Goal: Information Seeking & Learning: Learn about a topic

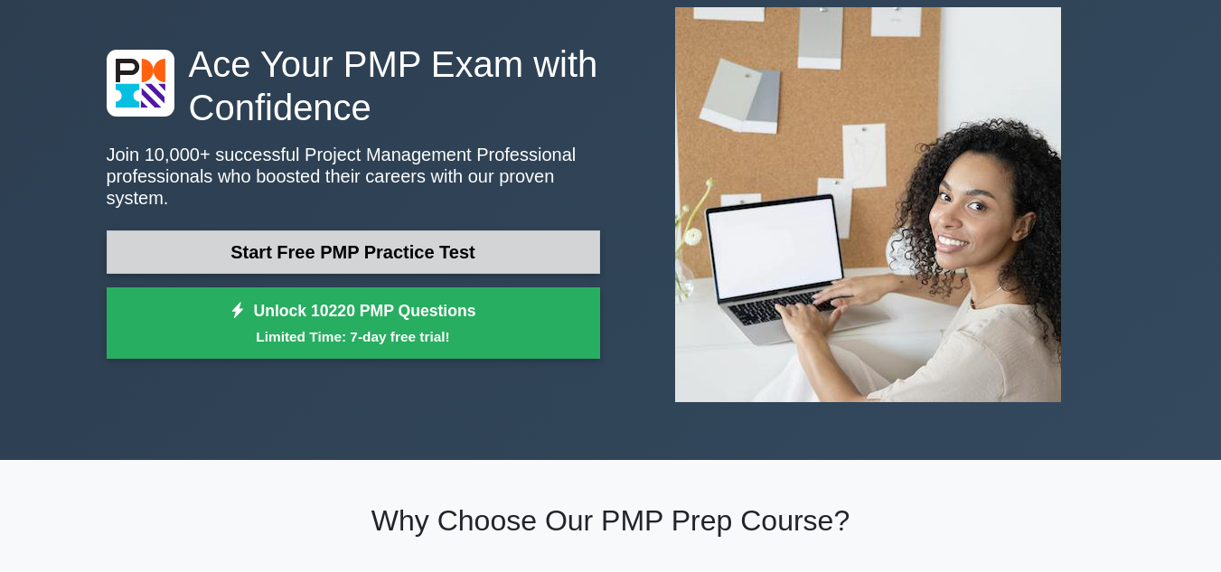
click at [431, 236] on link "Start Free PMP Practice Test" at bounding box center [353, 251] width 493 height 43
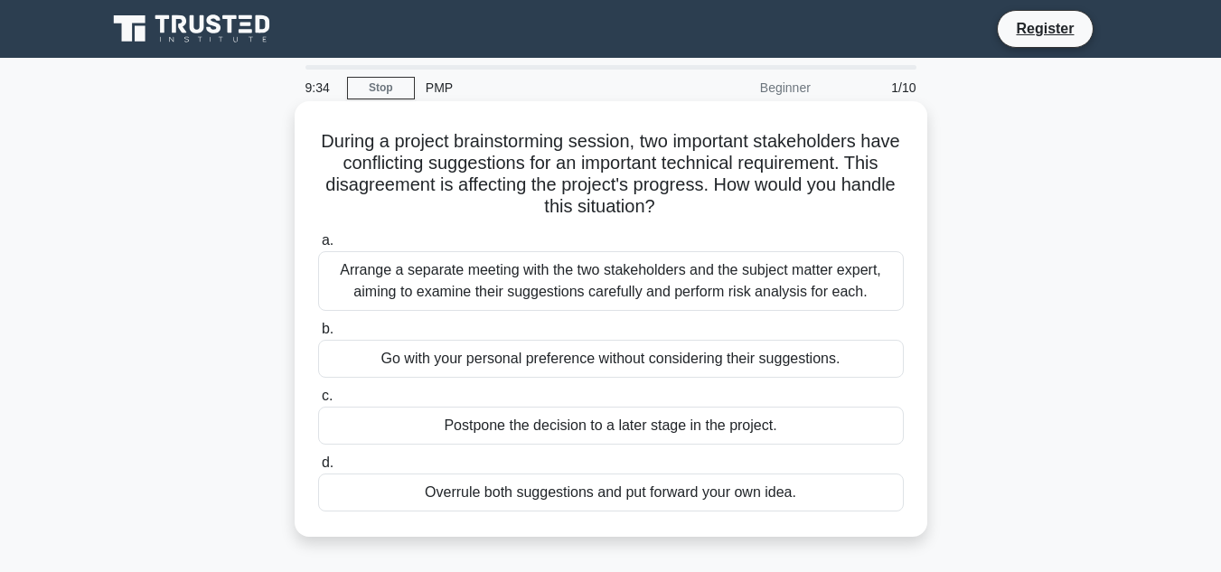
click at [621, 285] on div "Arrange a separate meeting with the two stakeholders and the subject matter exp…" at bounding box center [610, 281] width 585 height 60
click at [318, 247] on input "a. Arrange a separate meeting with the two stakeholders and the subject matter …" at bounding box center [318, 241] width 0 height 12
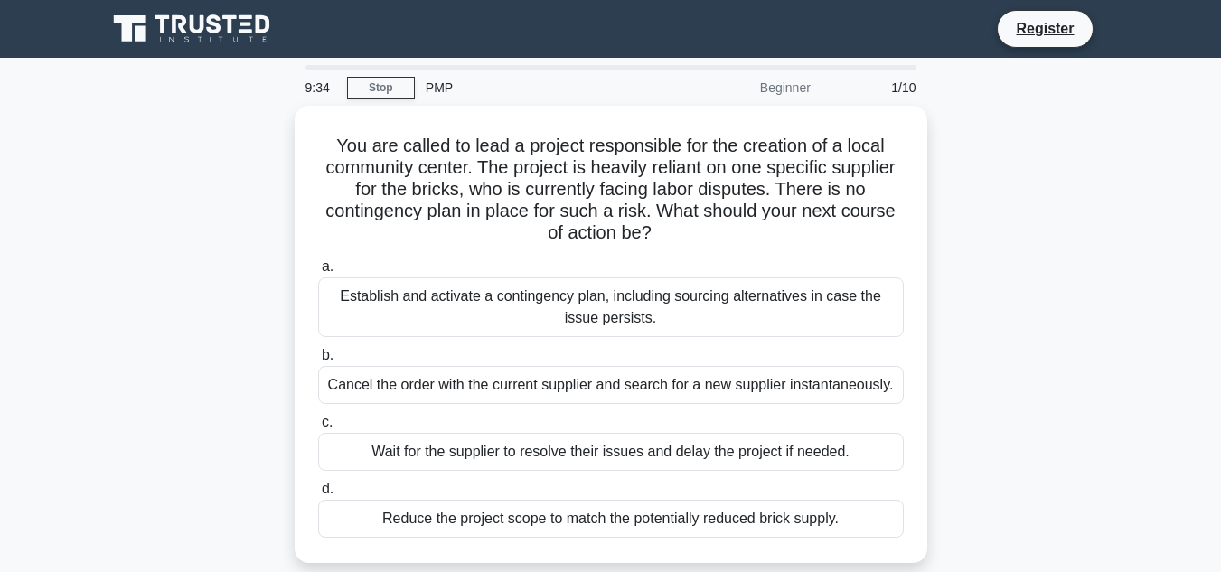
click at [621, 285] on div "Establish and activate a contingency plan, including sourcing alternatives in c…" at bounding box center [610, 307] width 585 height 60
click at [318, 273] on input "a. Establish and activate a contingency plan, including sourcing alternatives i…" at bounding box center [318, 267] width 0 height 12
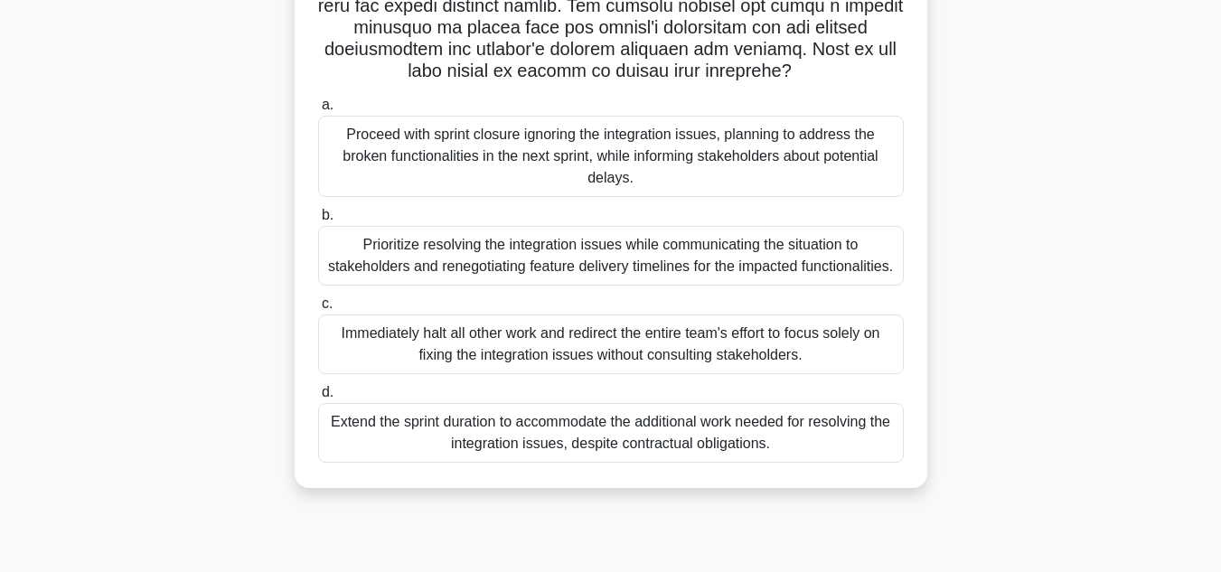
scroll to position [404, 0]
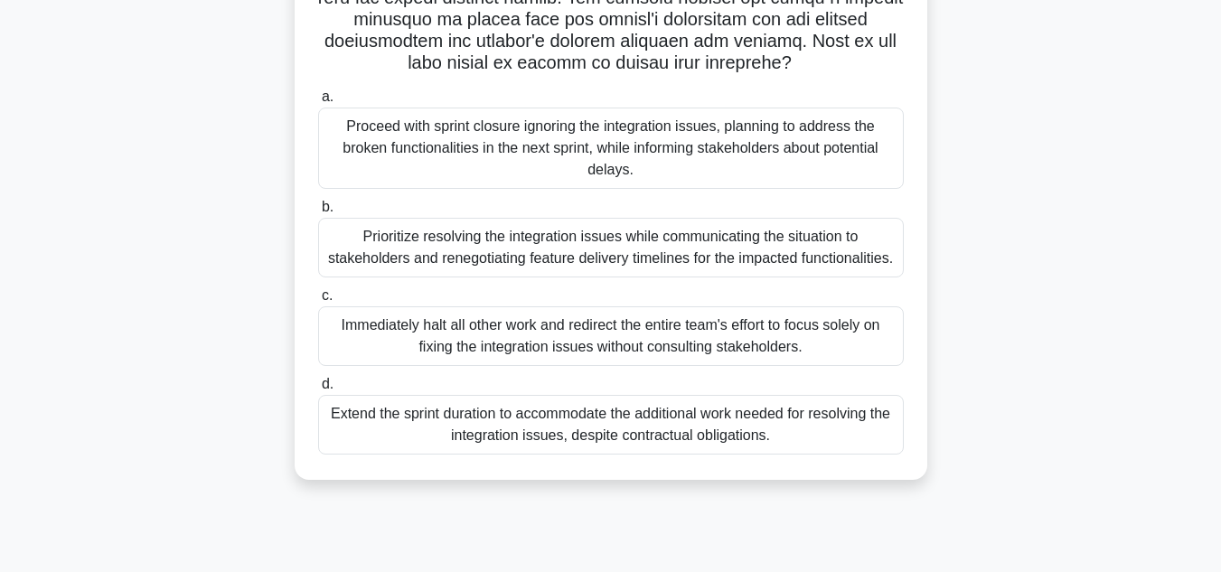
click at [584, 255] on div "Prioritize resolving the integration issues while communicating the situation t…" at bounding box center [610, 248] width 585 height 60
click at [318, 213] on input "b. Prioritize resolving the integration issues while communicating the situatio…" at bounding box center [318, 207] width 0 height 12
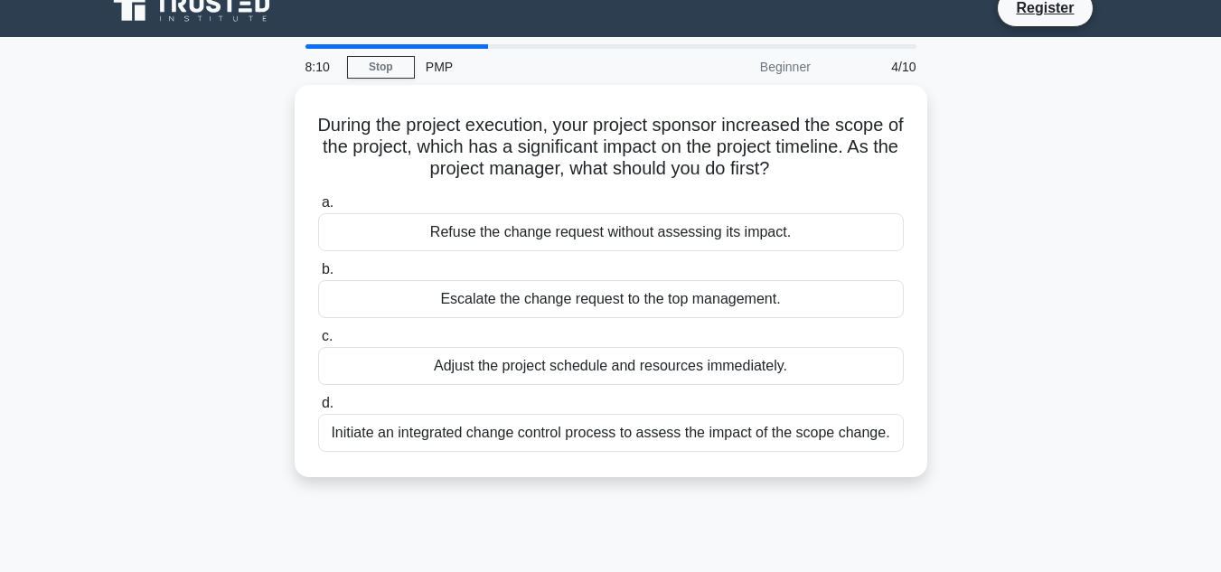
scroll to position [0, 0]
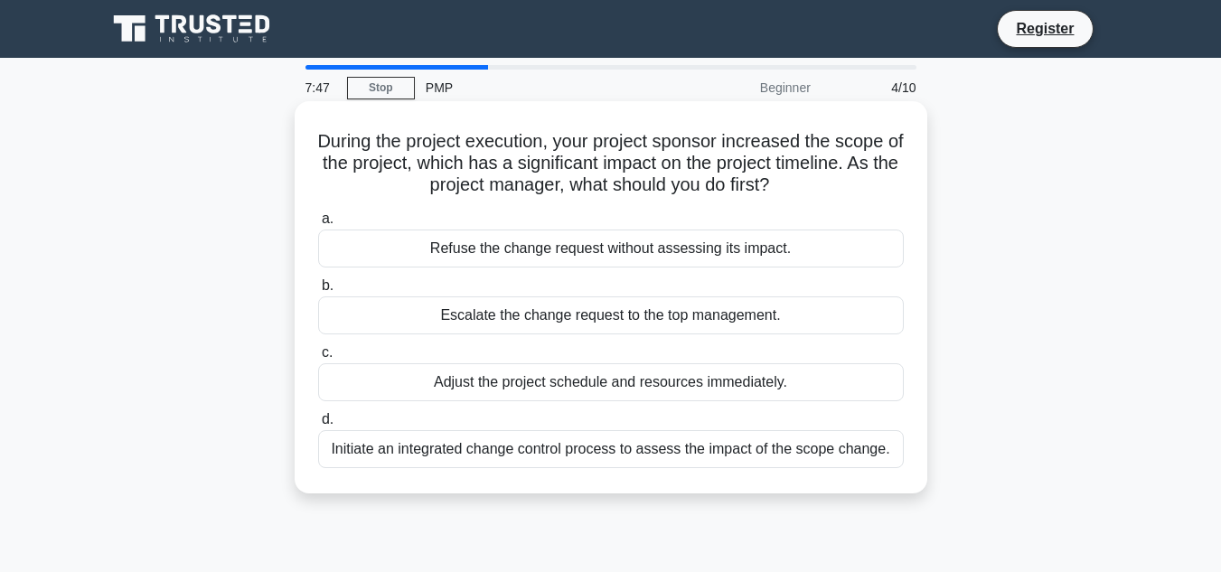
click at [547, 455] on div "Initiate an integrated change control process to assess the impact of the scope…" at bounding box center [610, 449] width 585 height 38
click at [318, 426] on input "d. Initiate an integrated change control process to assess the impact of the sc…" at bounding box center [318, 420] width 0 height 12
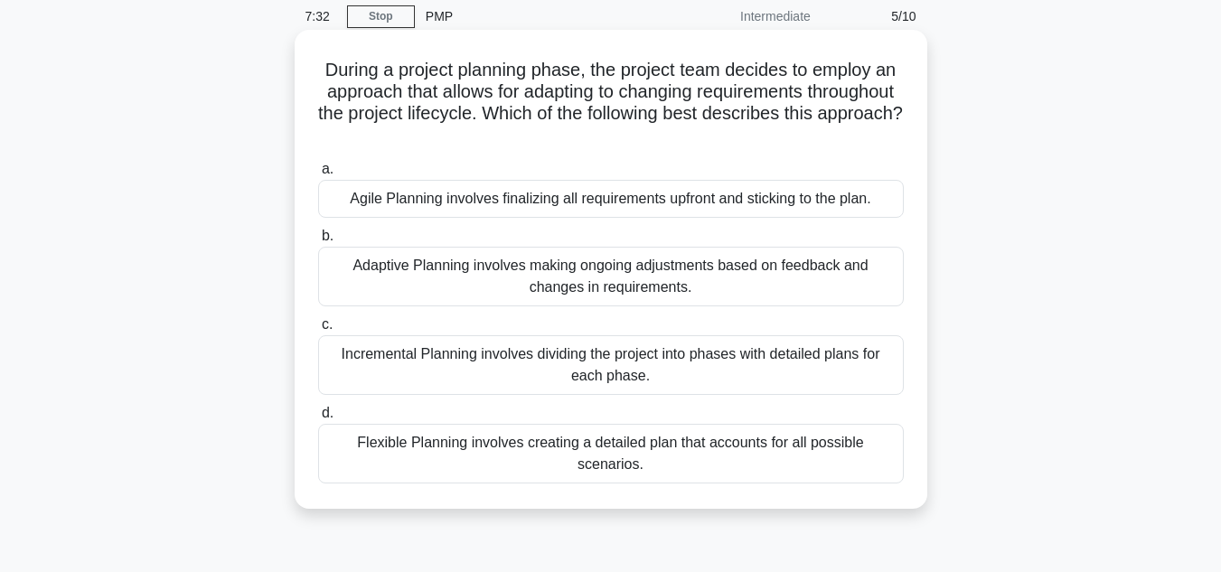
scroll to position [72, 0]
click at [663, 437] on div "Flexible Planning involves creating a detailed plan that accounts for all possi…" at bounding box center [610, 453] width 585 height 60
click at [318, 418] on input "d. Flexible Planning involves creating a detailed plan that accounts for all po…" at bounding box center [318, 413] width 0 height 12
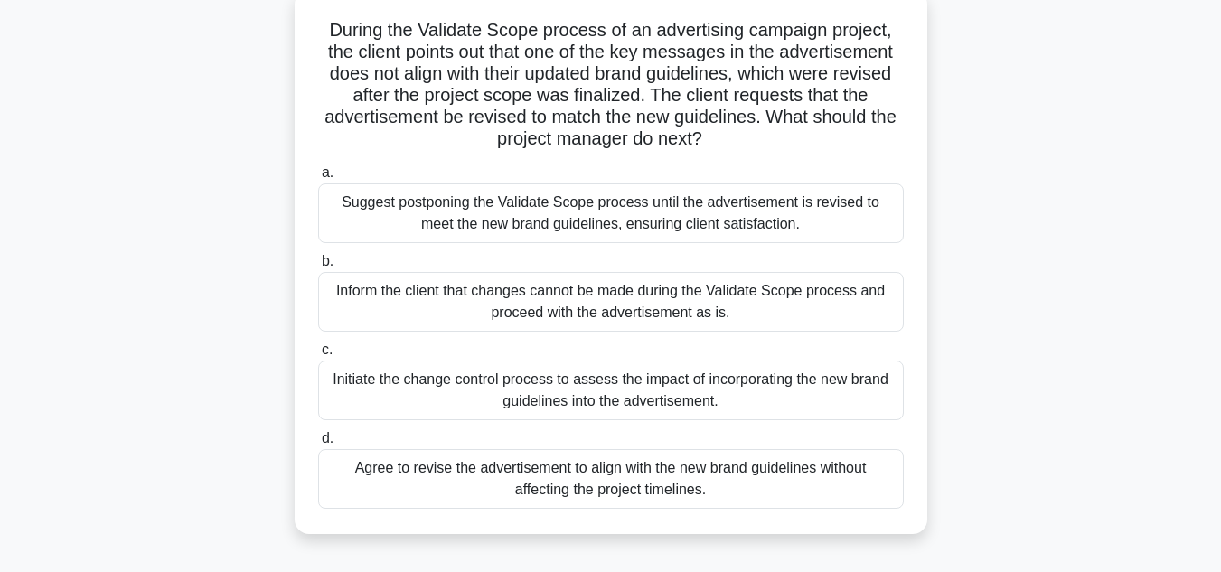
scroll to position [112, 0]
click at [658, 400] on div "Initiate the change control process to assess the impact of incorporating the n…" at bounding box center [610, 390] width 585 height 60
click at [318, 355] on input "c. Initiate the change control process to assess the impact of incorporating th…" at bounding box center [318, 349] width 0 height 12
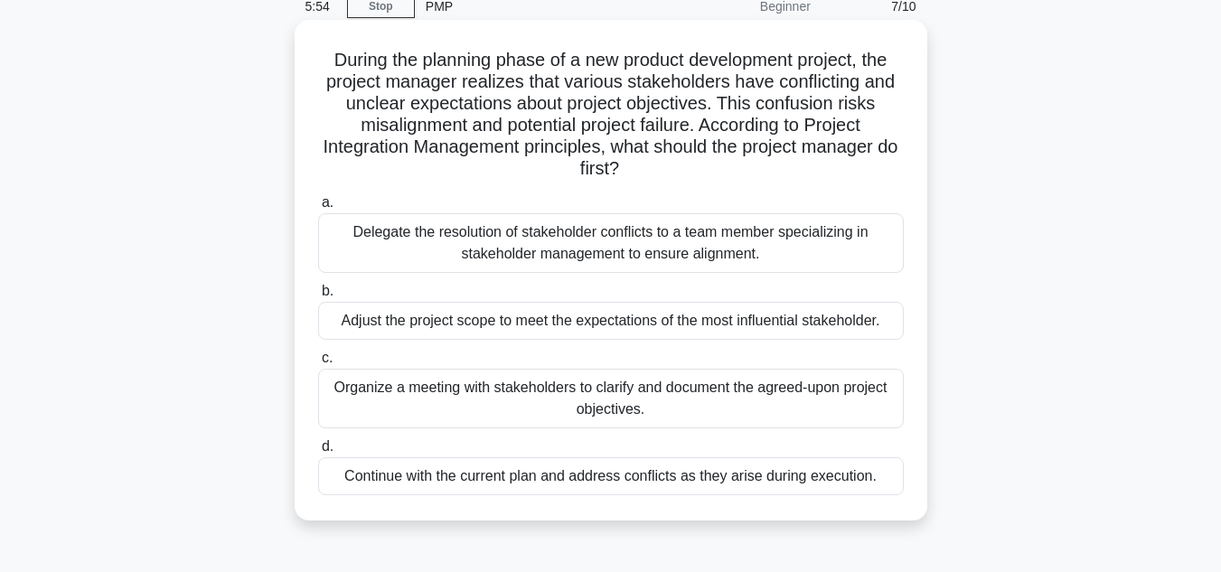
scroll to position [96, 0]
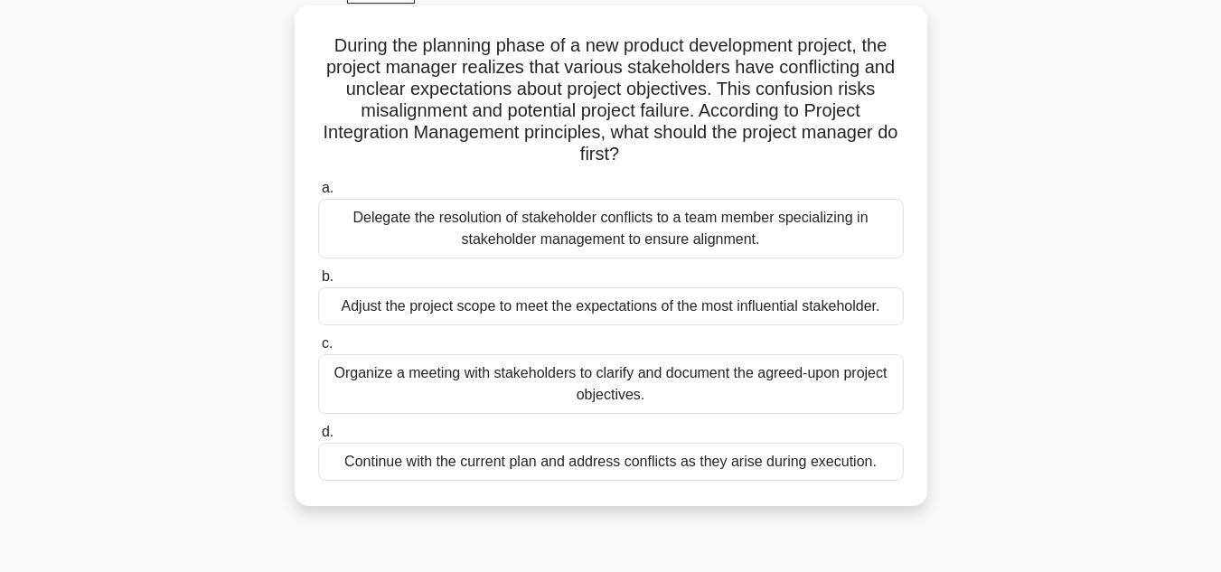
click at [633, 223] on div "Delegate the resolution of stakeholder conflicts to a team member specializing …" at bounding box center [610, 229] width 585 height 60
click at [318, 194] on input "a. Delegate the resolution of stakeholder conflicts to a team member specializi…" at bounding box center [318, 188] width 0 height 12
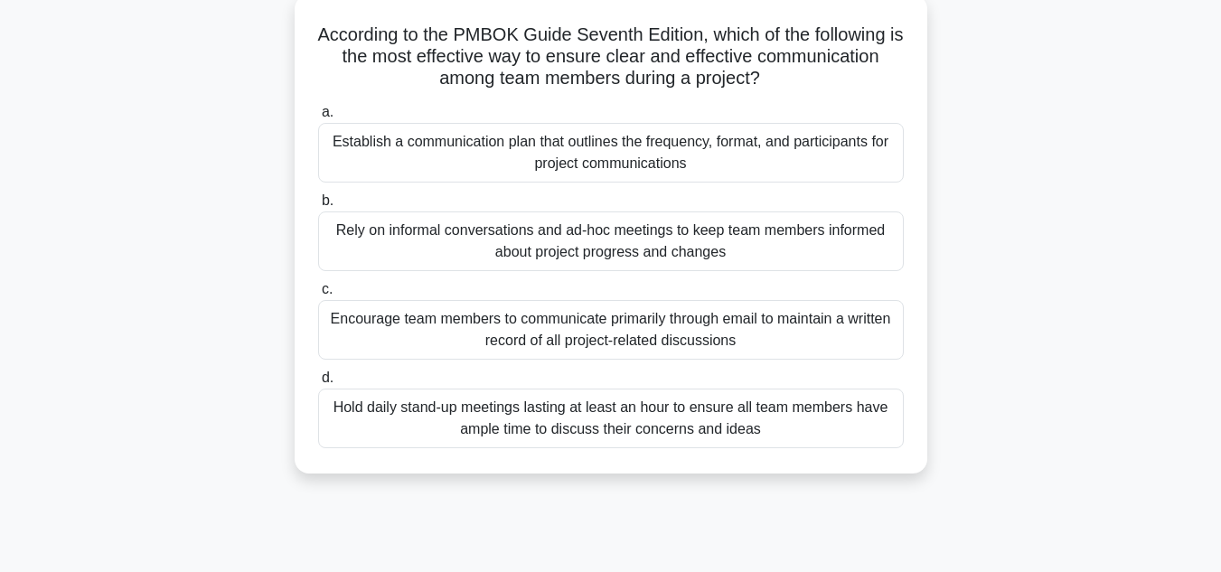
scroll to position [108, 0]
click at [625, 339] on div "Encourage team members to communicate primarily through email to maintain a wri…" at bounding box center [610, 329] width 585 height 60
click at [318, 295] on input "c. Encourage team members to communicate primarily through email to maintain a …" at bounding box center [318, 289] width 0 height 12
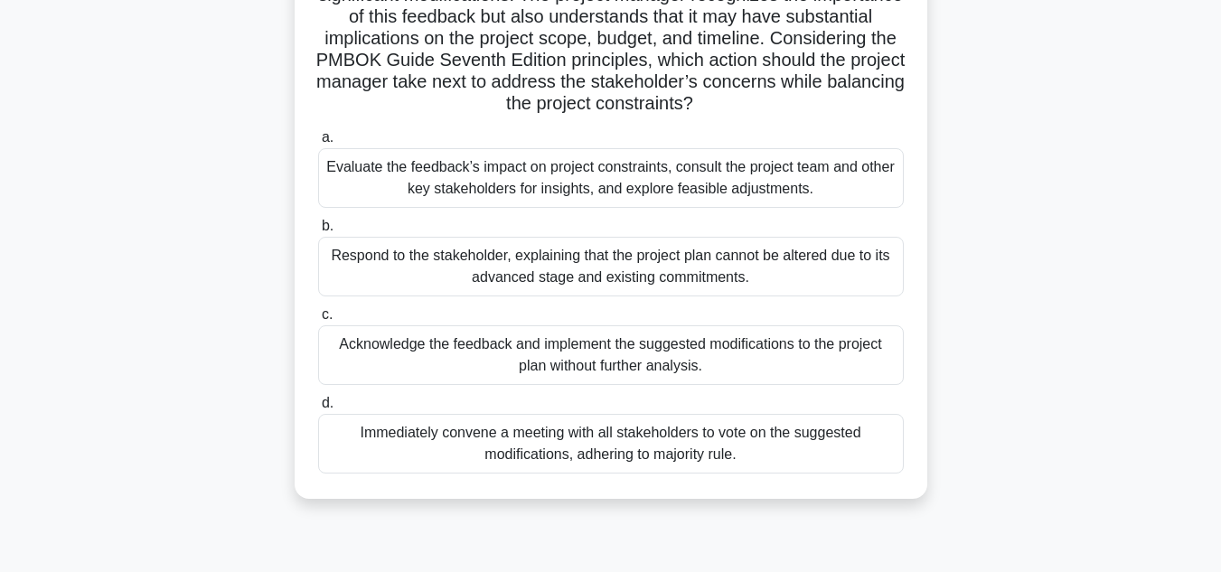
scroll to position [343, 0]
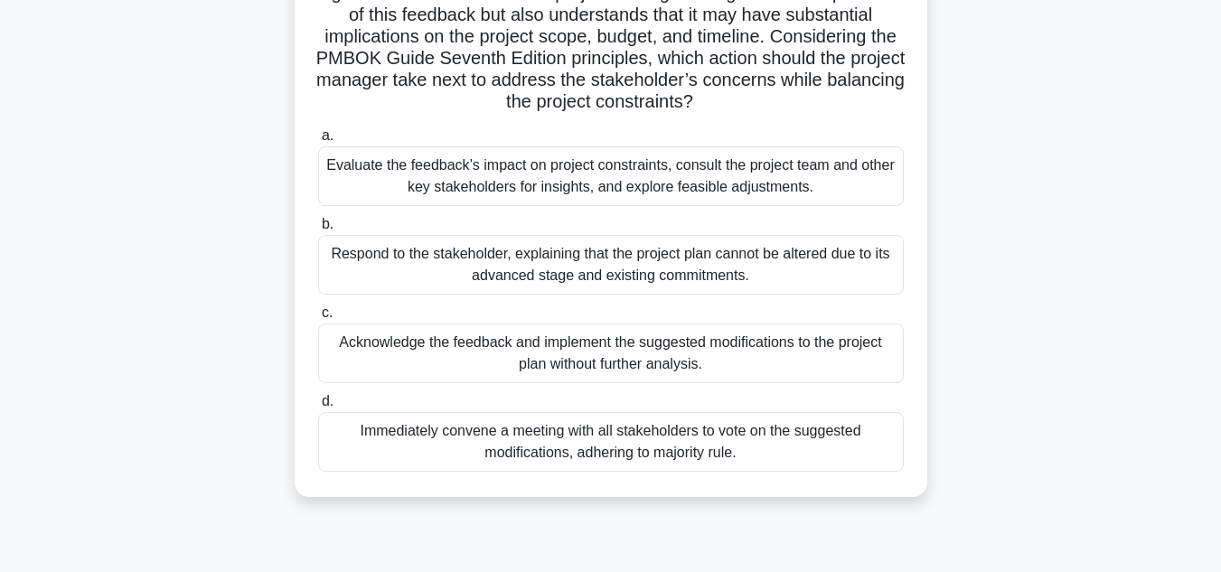
click at [668, 231] on label "b. Respond to the stakeholder, explaining that the project plan cannot be alter…" at bounding box center [610, 253] width 585 height 81
click at [318, 230] on input "b. Respond to the stakeholder, explaining that the project plan cannot be alter…" at bounding box center [318, 225] width 0 height 12
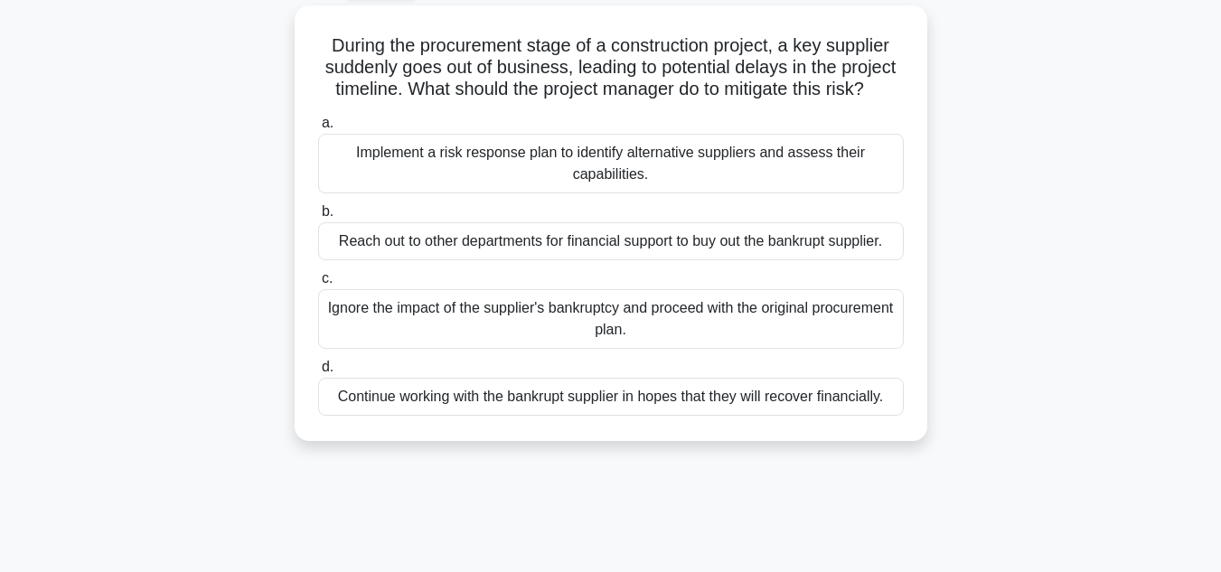
scroll to position [132, 0]
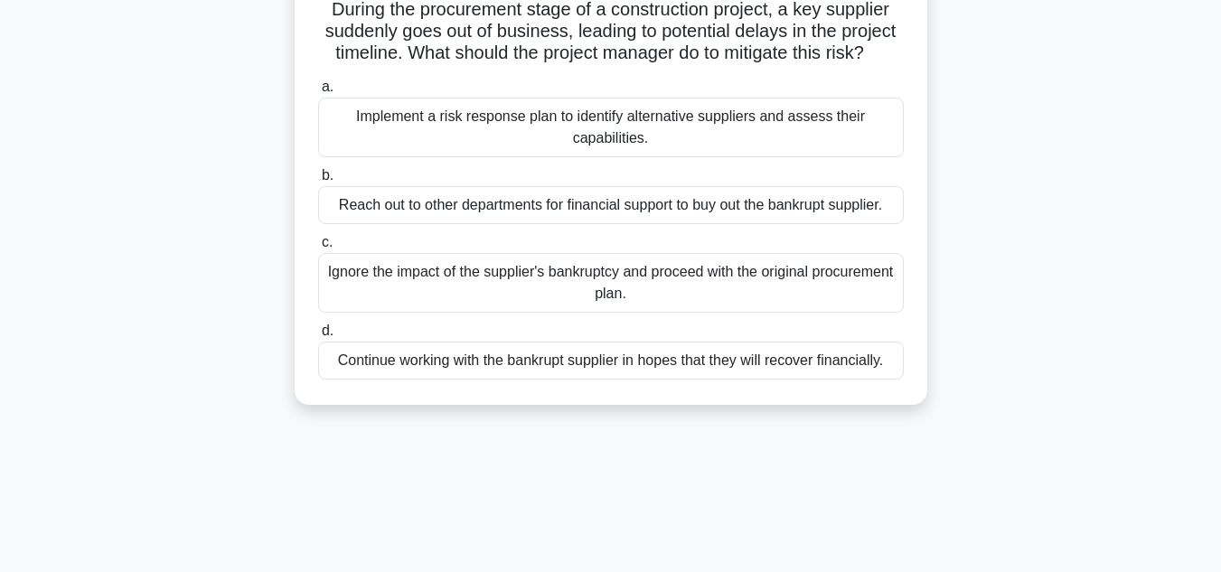
click at [639, 144] on div "Implement a risk response plan to identify alternative suppliers and assess the…" at bounding box center [610, 128] width 585 height 60
click at [318, 93] on input "a. Implement a risk response plan to identify alternative suppliers and assess …" at bounding box center [318, 87] width 0 height 12
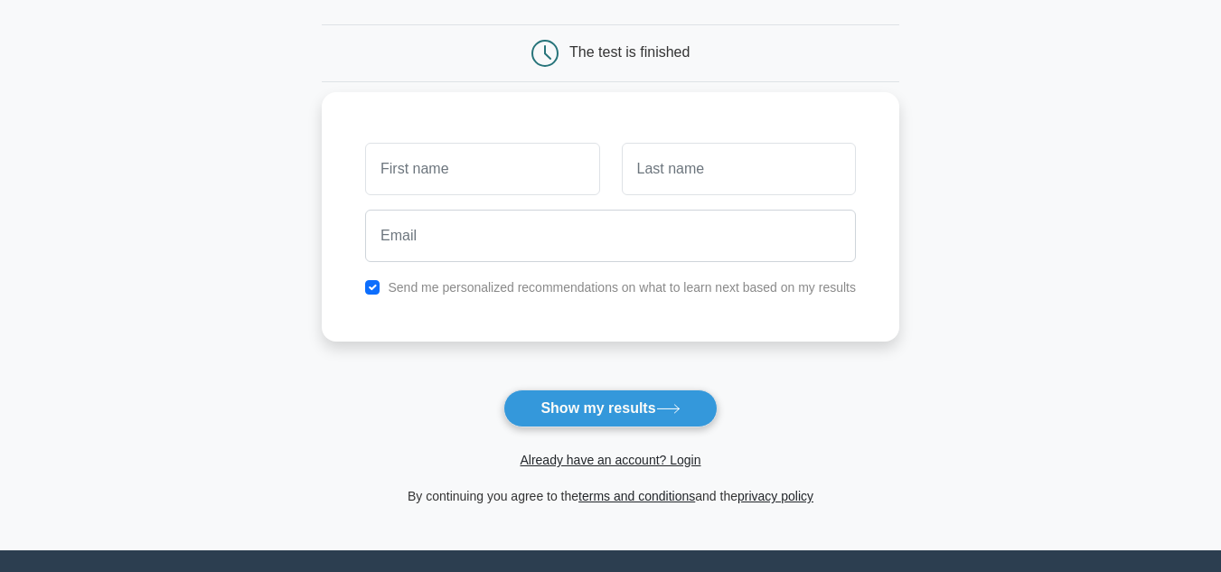
scroll to position [161, 0]
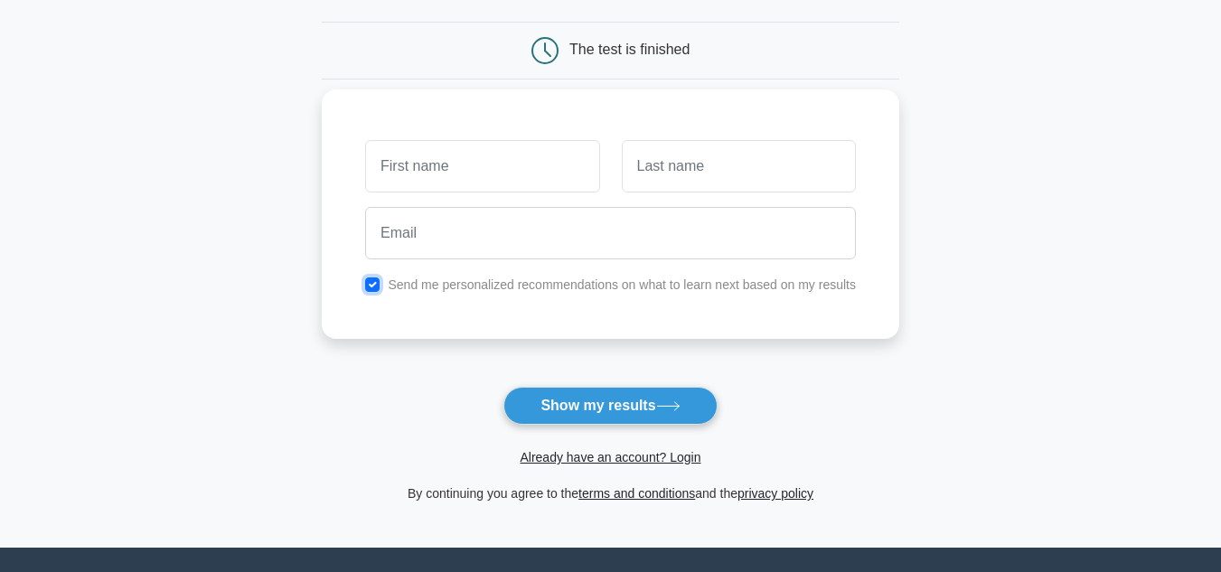
click at [373, 284] on input "checkbox" at bounding box center [372, 284] width 14 height 14
checkbox input "false"
click at [458, 178] on input "text" at bounding box center [482, 166] width 234 height 52
type input "abjdaoi"
click at [683, 193] on div at bounding box center [739, 166] width 256 height 67
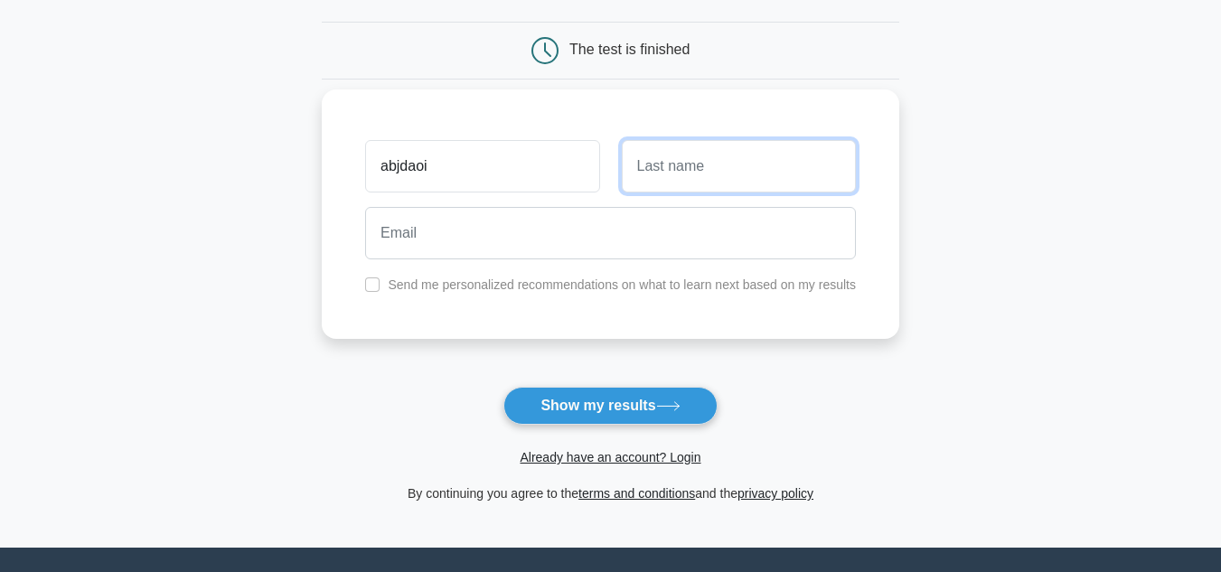
click at [688, 176] on input "text" at bounding box center [739, 166] width 234 height 52
type input "ads"
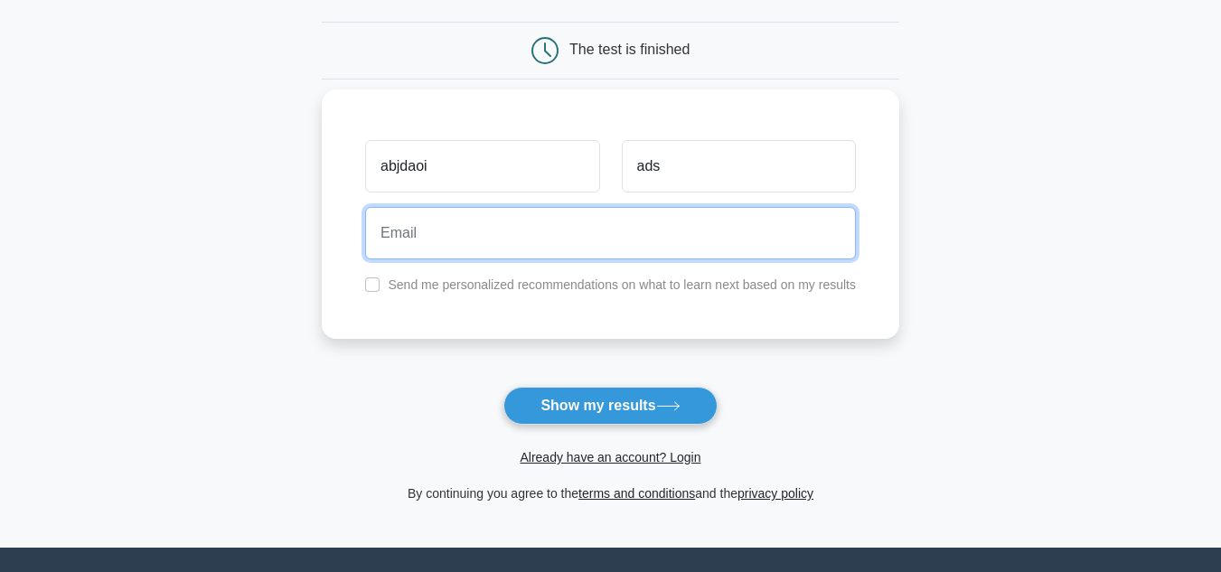
click at [430, 225] on input "email" at bounding box center [610, 233] width 491 height 52
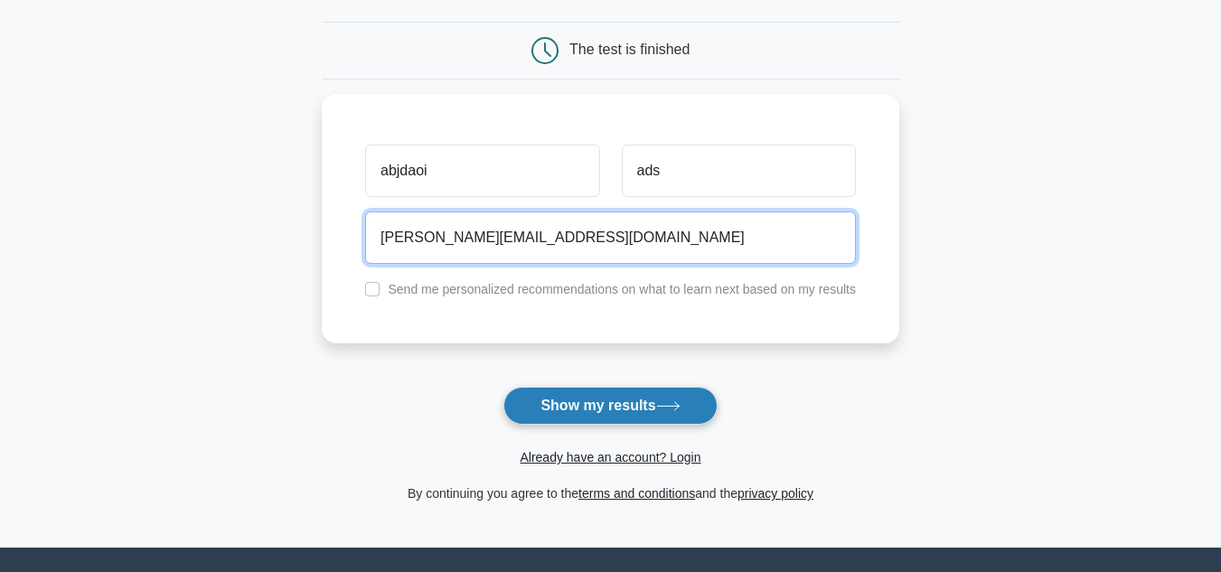
type input "bhaskara@gmail.com"
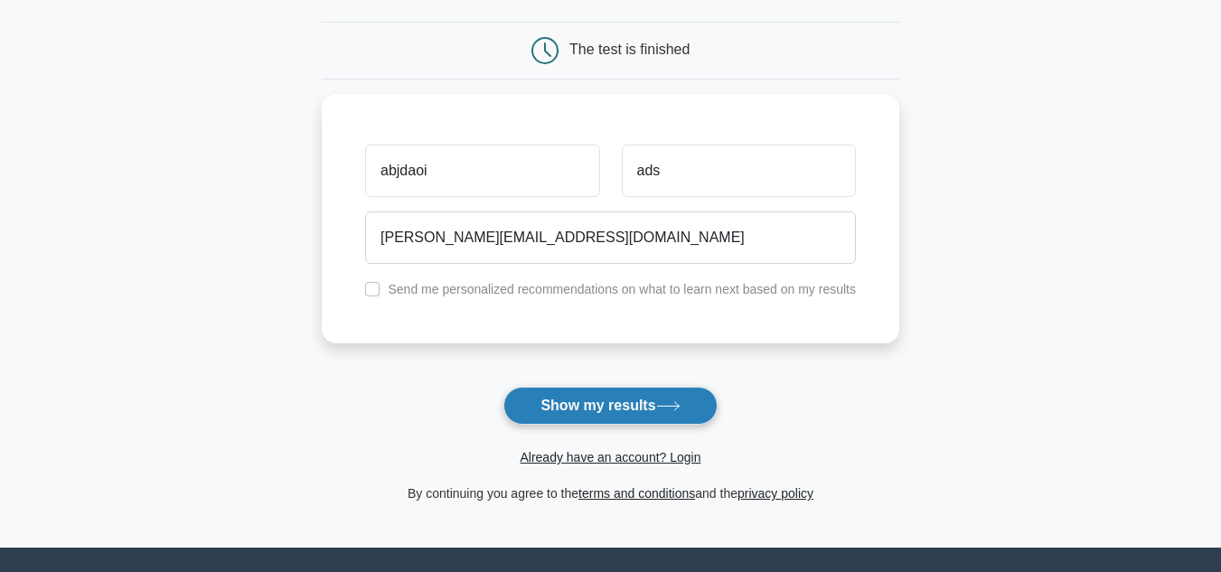
click at [626, 400] on button "Show my results" at bounding box center [609, 406] width 213 height 38
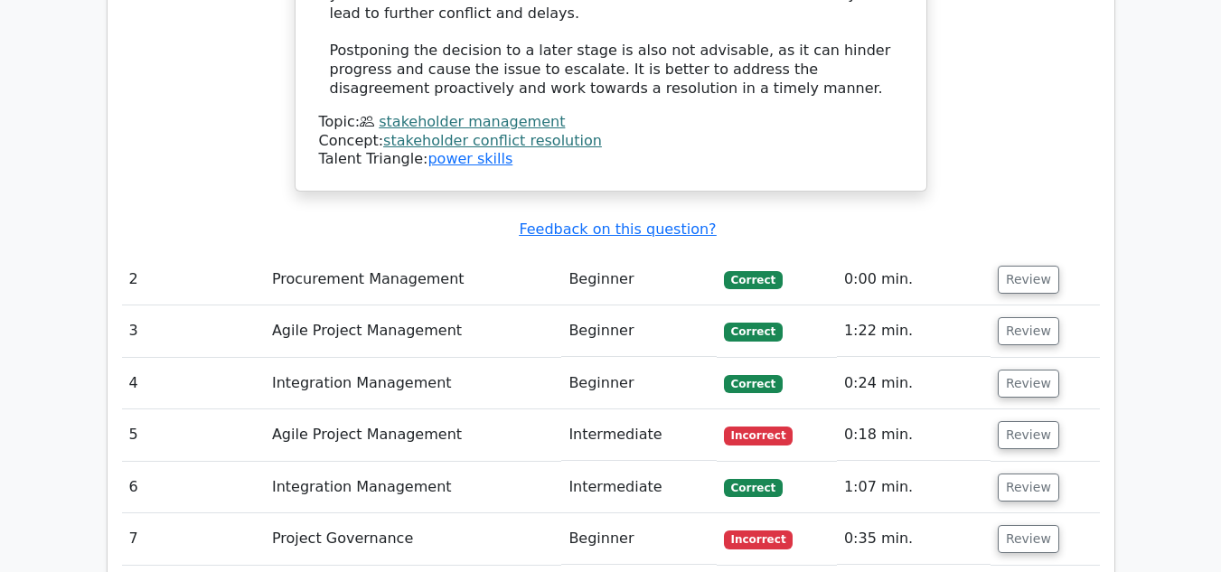
scroll to position [2320, 0]
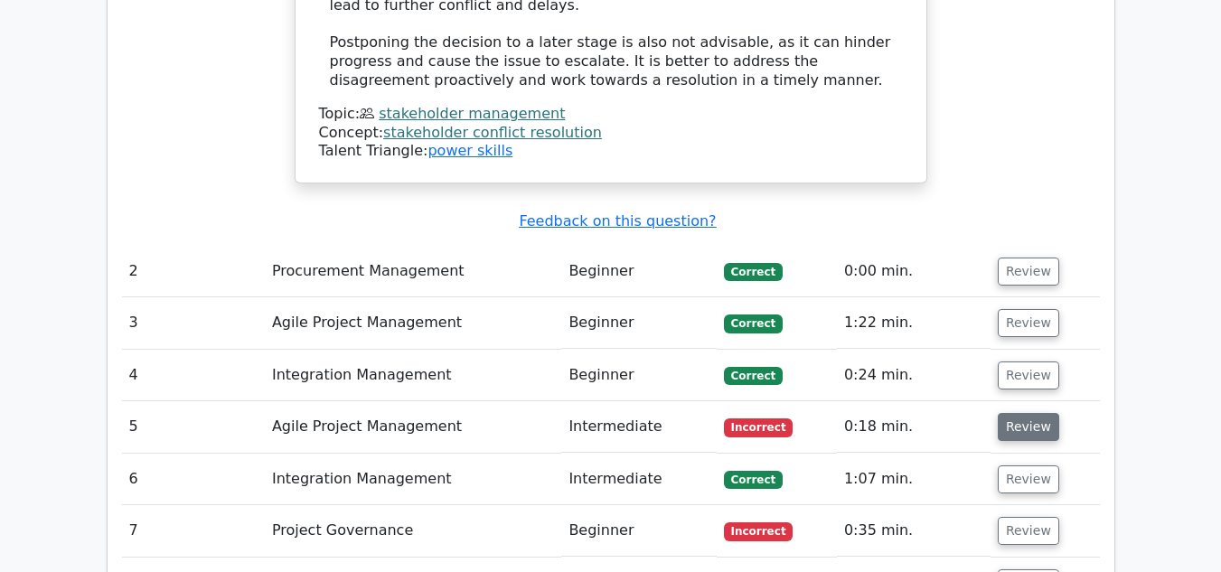
click at [1028, 413] on button "Review" at bounding box center [1027, 427] width 61 height 28
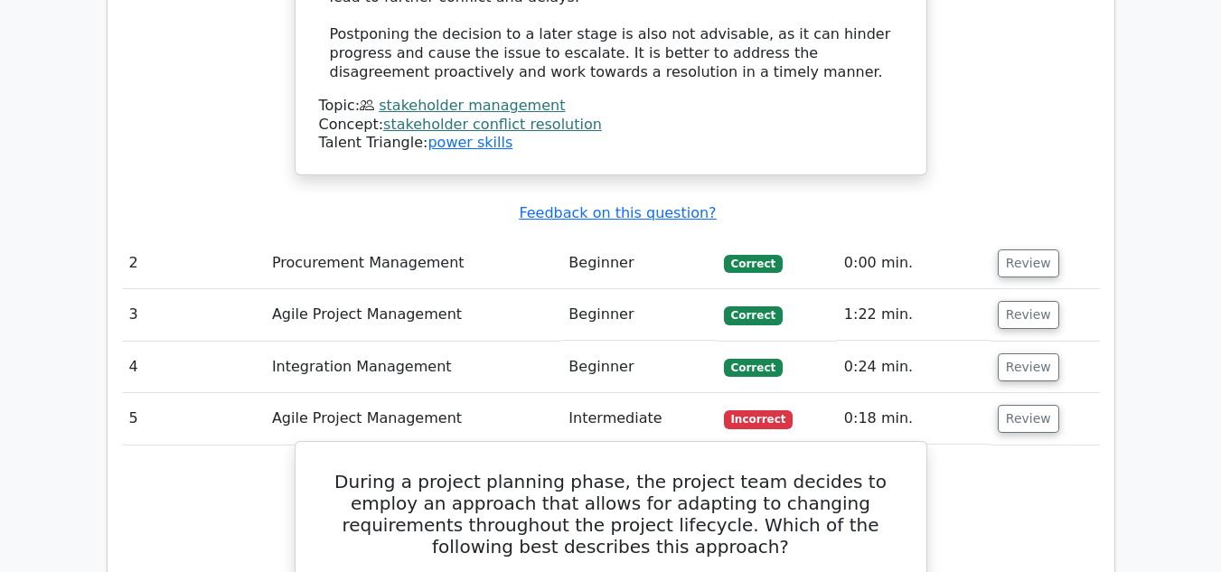
scroll to position [2327, 0]
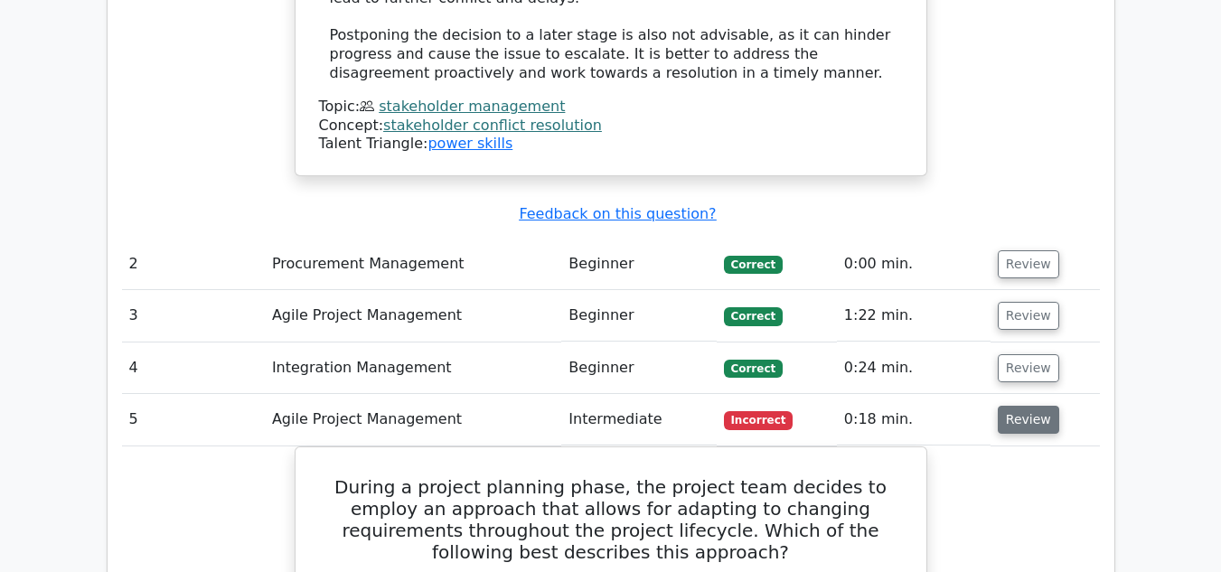
click at [1005, 406] on button "Review" at bounding box center [1027, 420] width 61 height 28
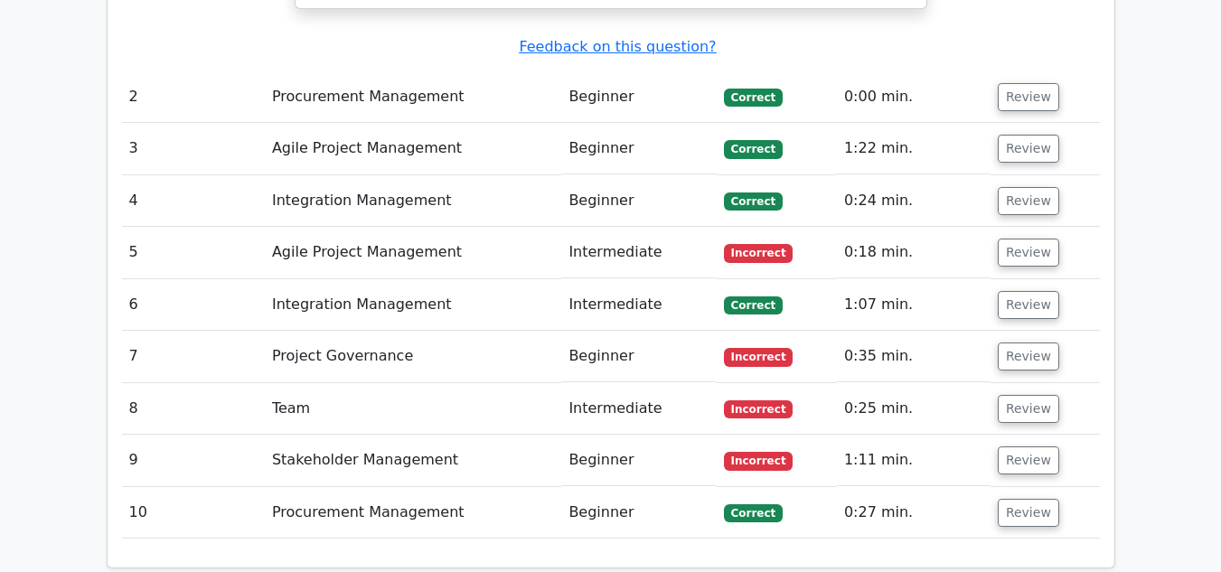
scroll to position [2495, 0]
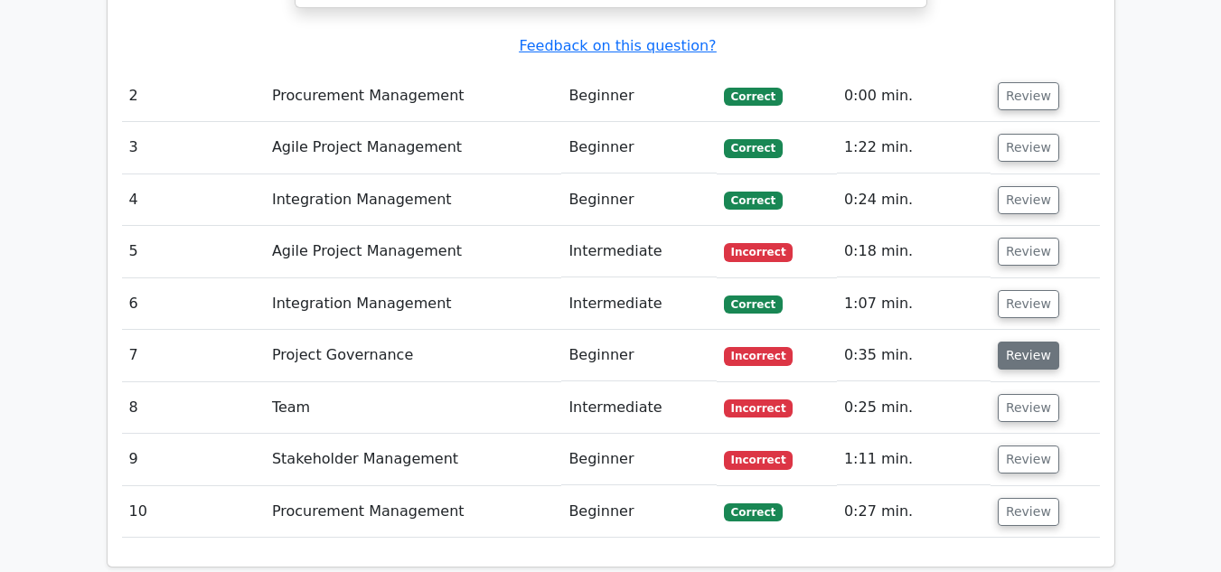
click at [1034, 341] on button "Review" at bounding box center [1027, 355] width 61 height 28
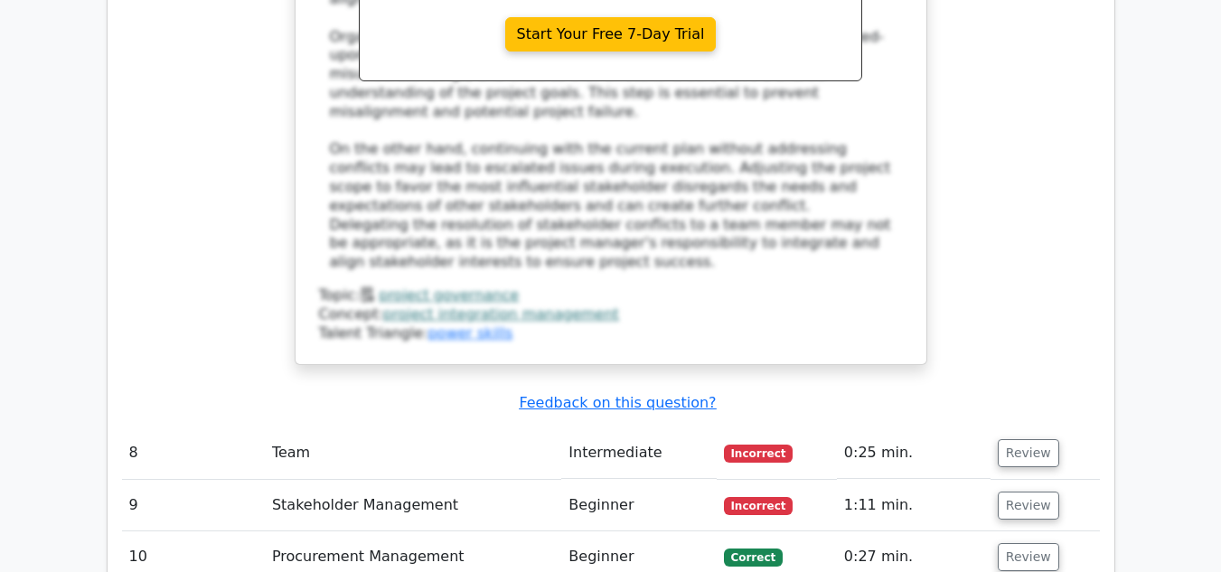
scroll to position [3569, 0]
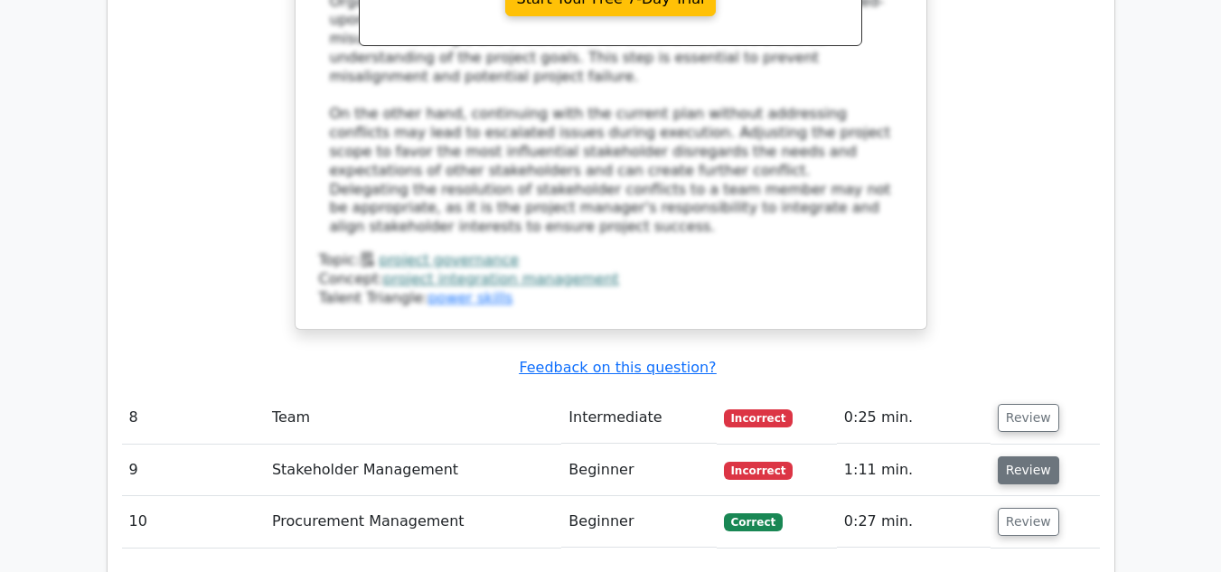
click at [1028, 456] on button "Review" at bounding box center [1027, 470] width 61 height 28
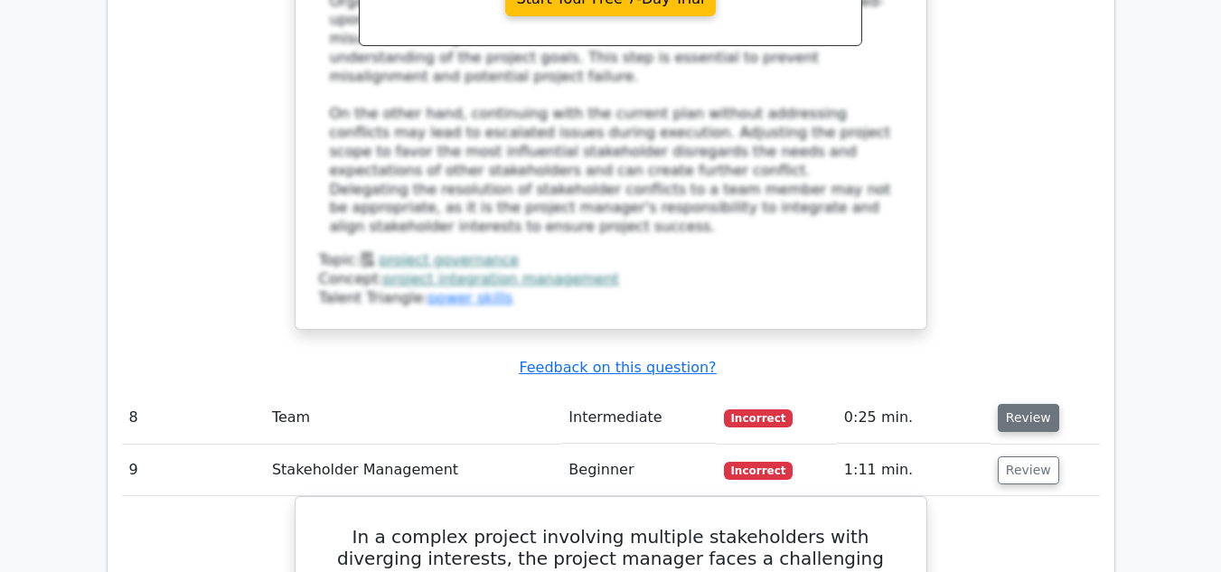
click at [1013, 404] on button "Review" at bounding box center [1027, 418] width 61 height 28
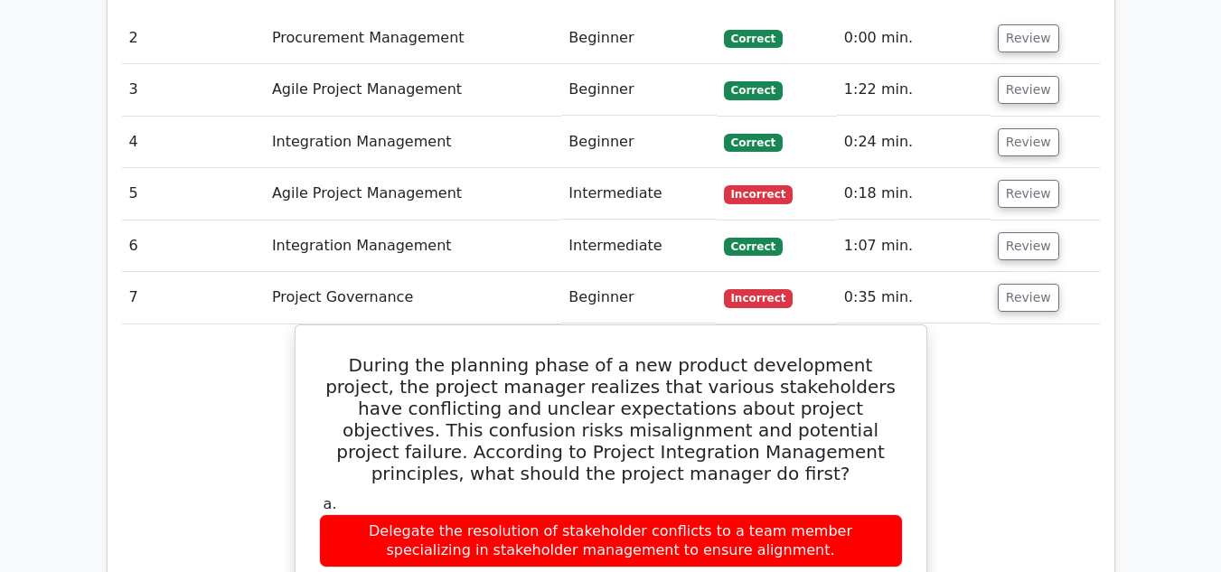
scroll to position [2552, 0]
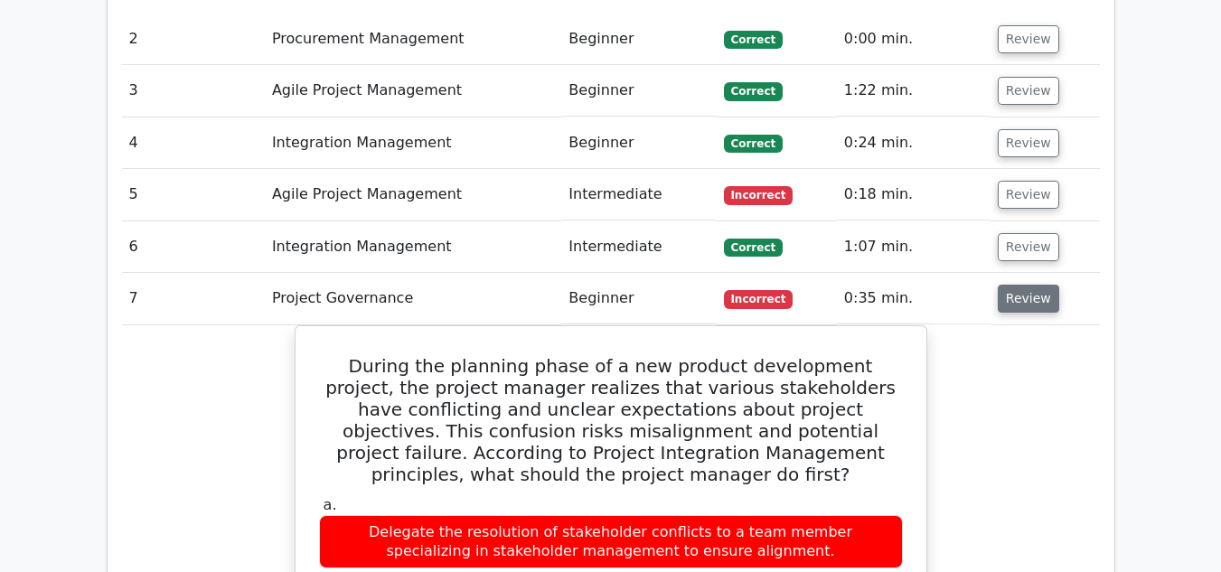
click at [1016, 285] on button "Review" at bounding box center [1027, 299] width 61 height 28
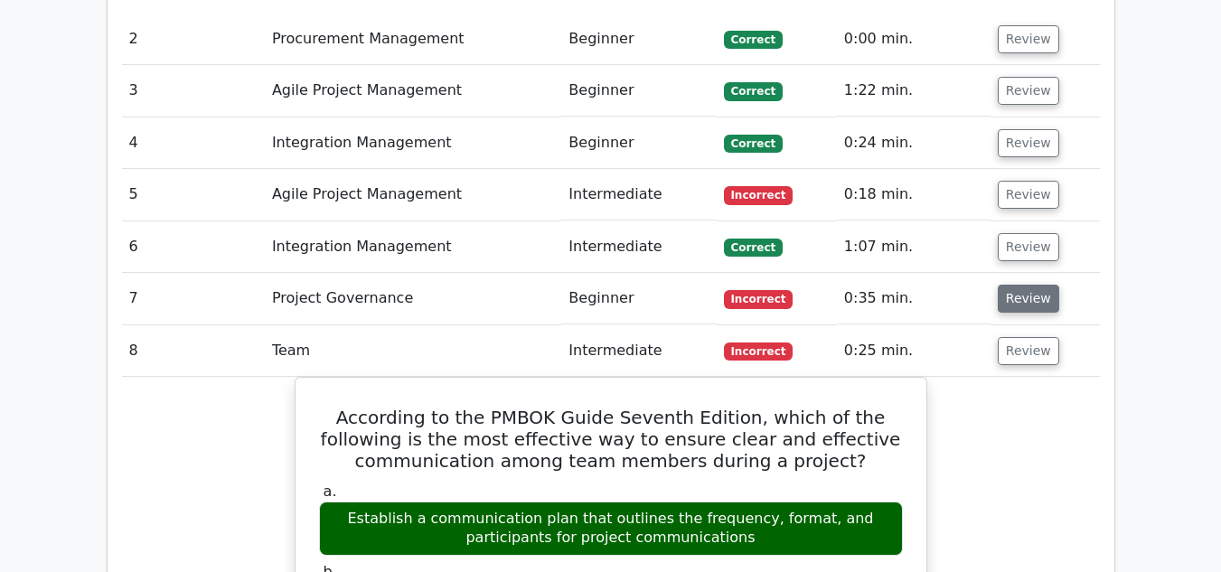
click at [1016, 285] on button "Review" at bounding box center [1027, 299] width 61 height 28
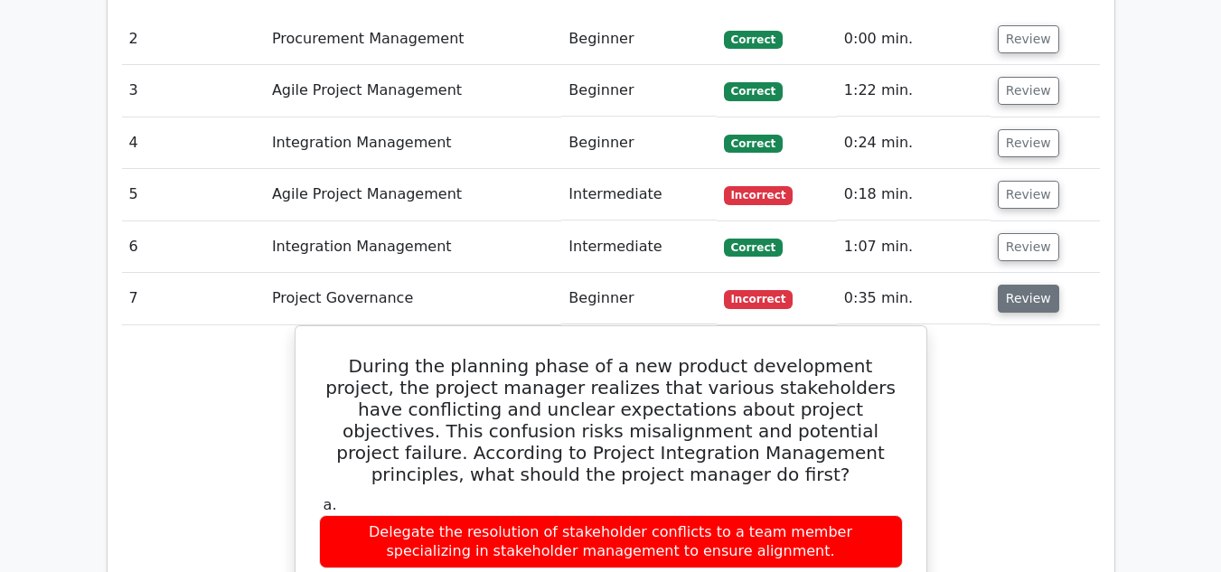
click at [1016, 285] on button "Review" at bounding box center [1027, 299] width 61 height 28
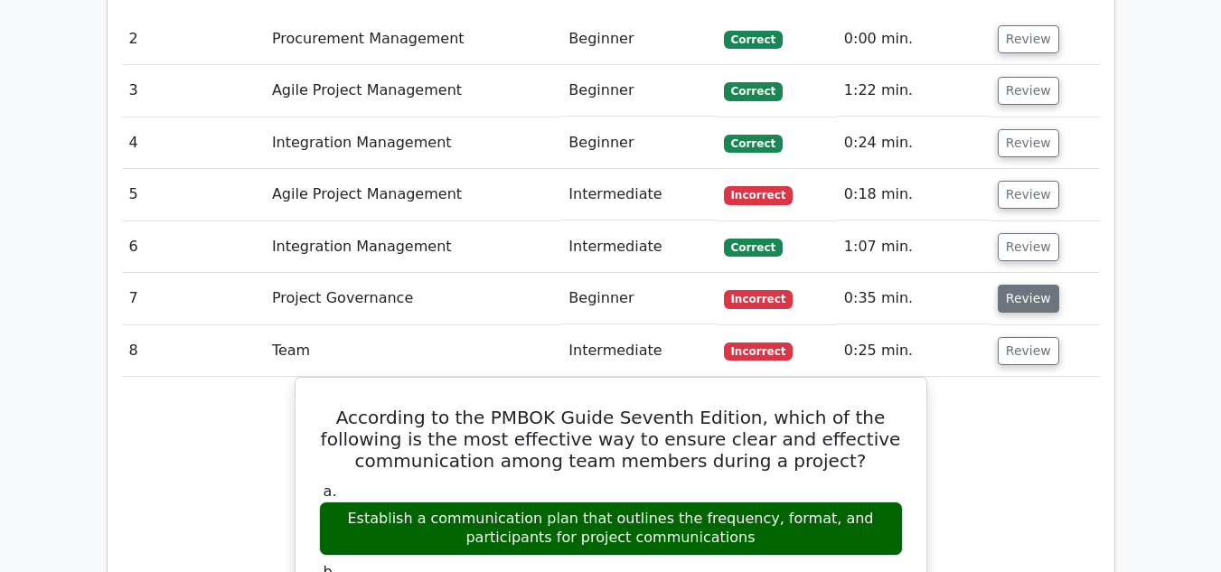
click at [1016, 285] on button "Review" at bounding box center [1027, 299] width 61 height 28
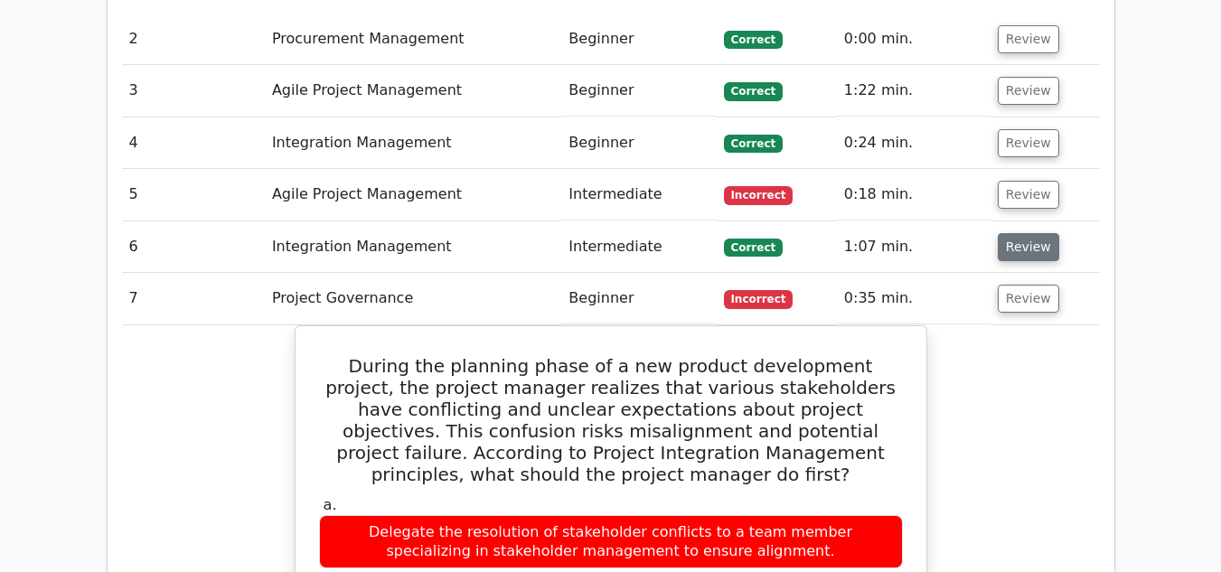
click at [1029, 233] on button "Review" at bounding box center [1027, 247] width 61 height 28
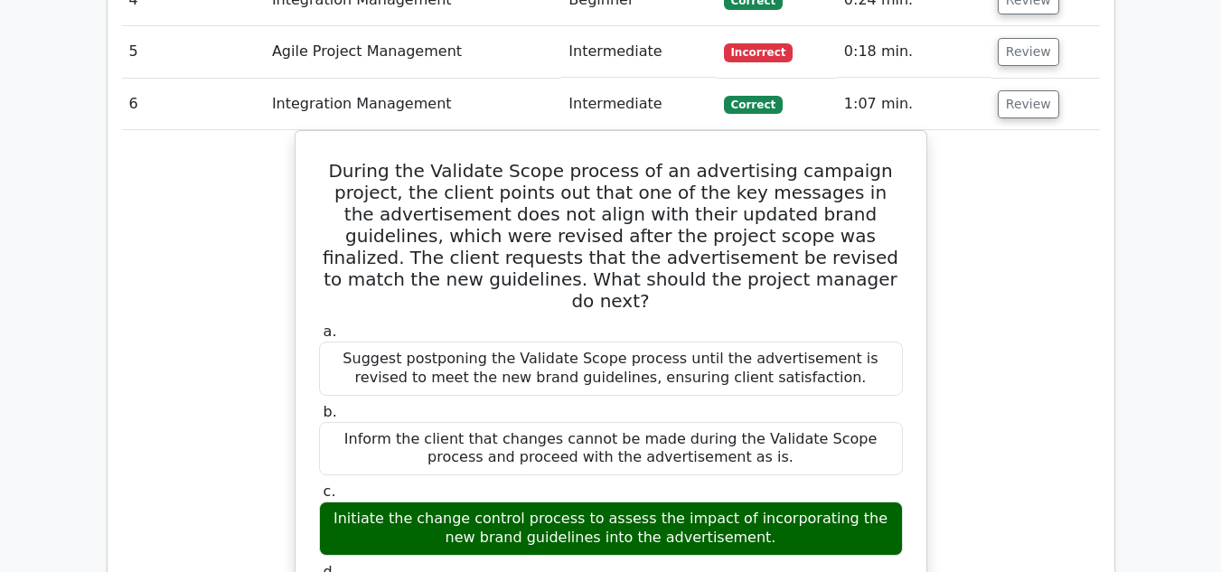
scroll to position [2696, 0]
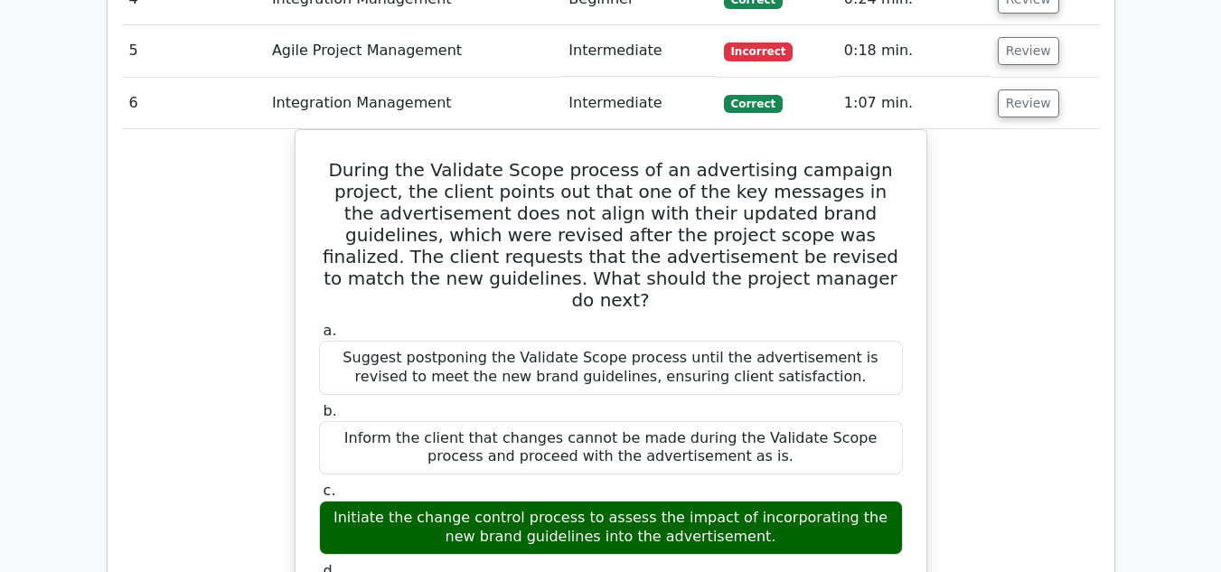
click at [977, 407] on div "During the Validate Scope process of an advertising campaign project, the clien…" at bounding box center [610, 565] width 977 height 872
